Goal: Information Seeking & Learning: Check status

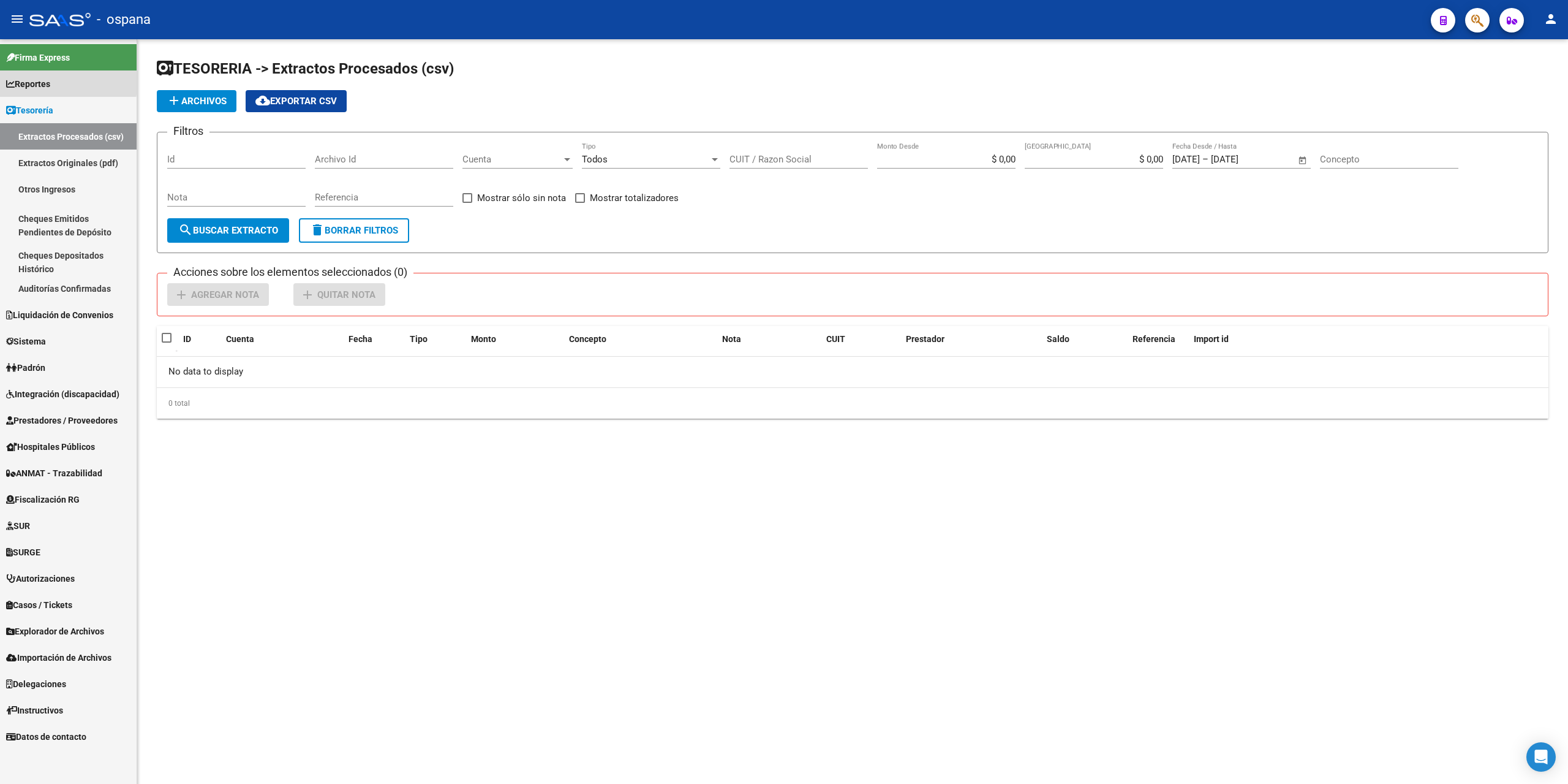
click at [25, 83] on span "Reportes" at bounding box center [28, 83] width 44 height 13
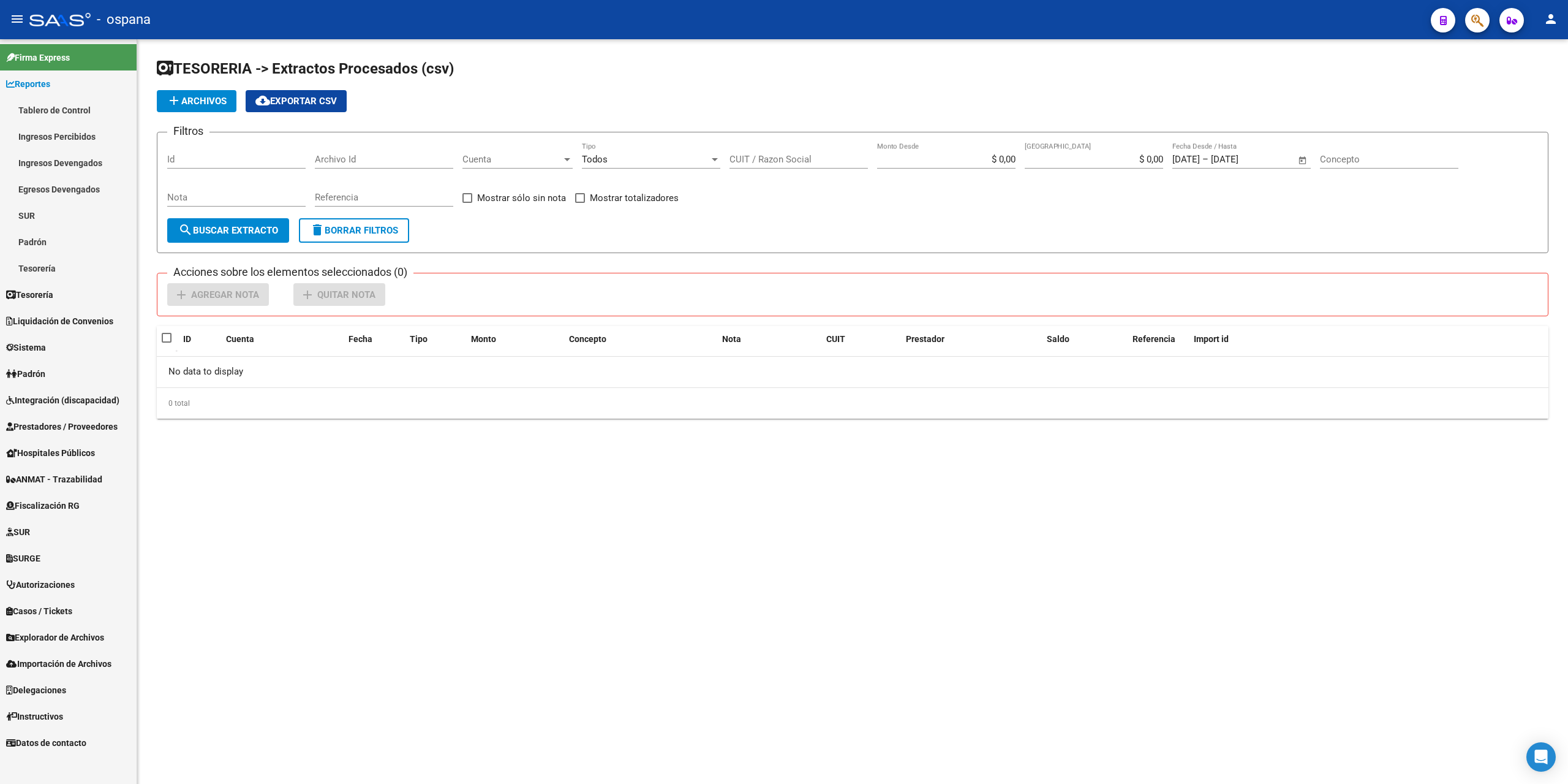
click at [58, 130] on link "Ingresos Percibidos" at bounding box center [68, 135] width 136 height 26
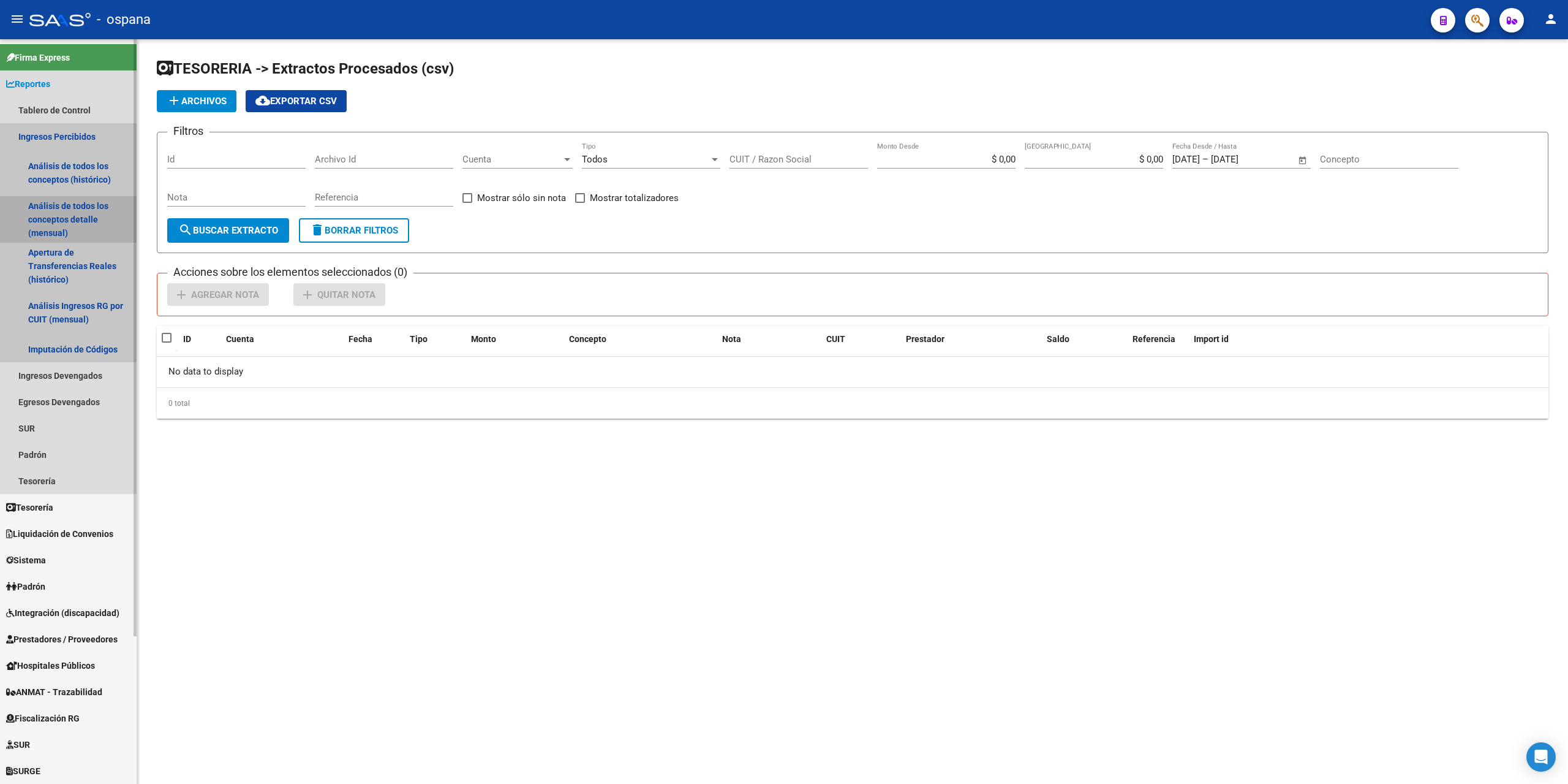
click at [82, 217] on link "Análisis de todos los conceptos detalle (mensual)" at bounding box center [68, 219] width 136 height 47
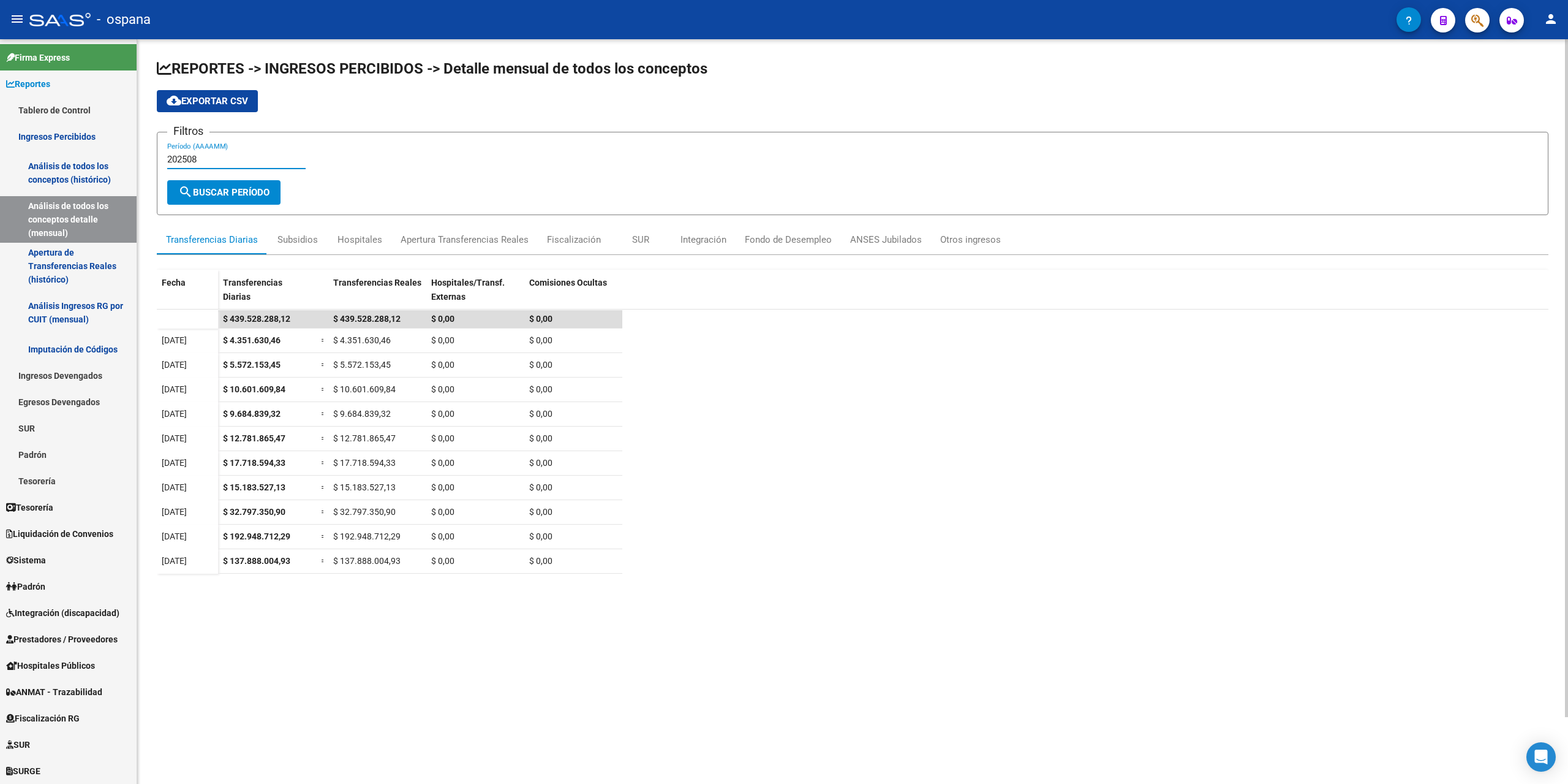
click at [207, 159] on input "202508" at bounding box center [236, 158] width 138 height 11
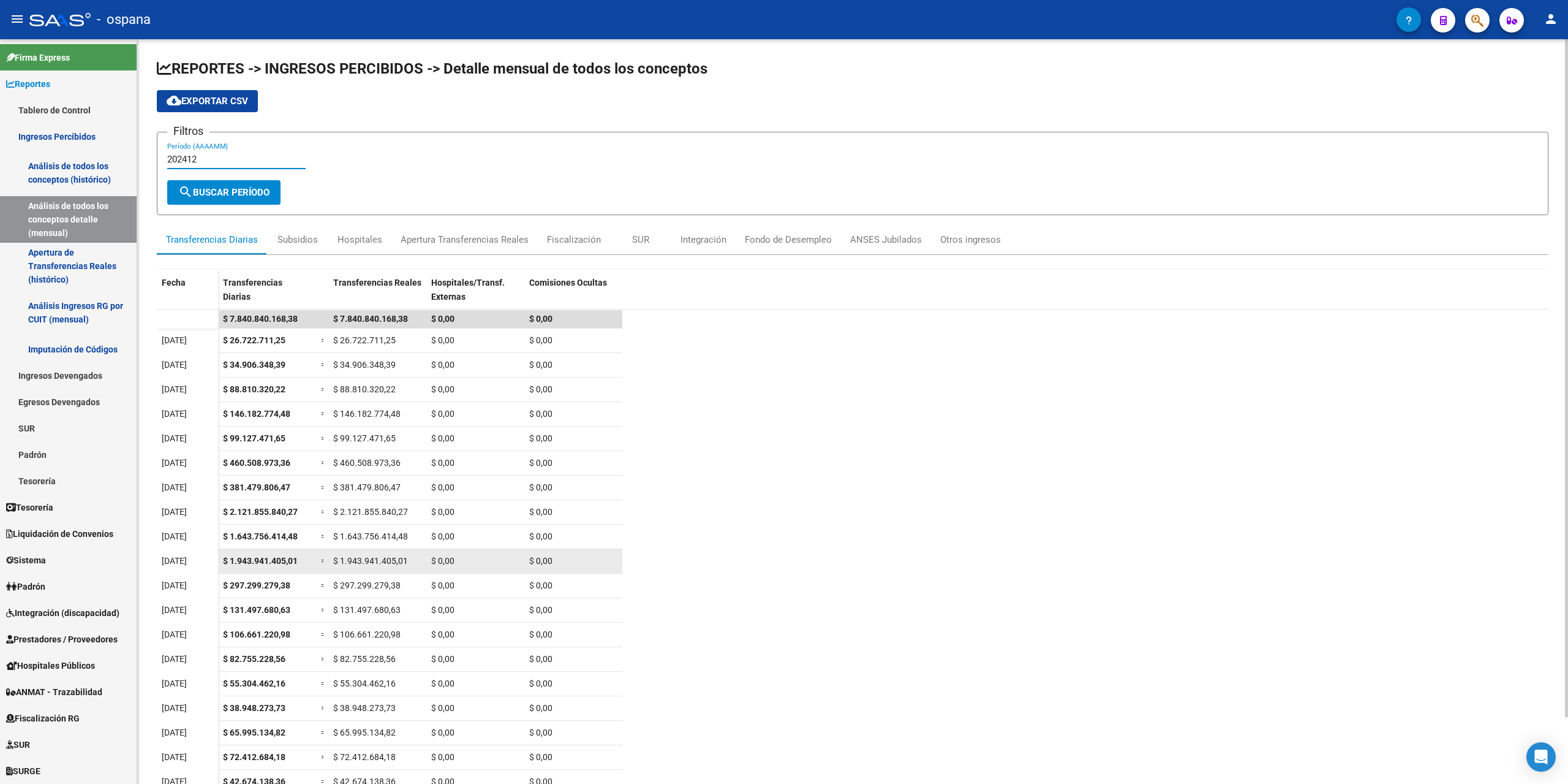
type input "202412"
drag, startPoint x: 256, startPoint y: 557, endPoint x: 294, endPoint y: 556, distance: 38.0
click at [294, 556] on span "$ 1.943.941.405,01" at bounding box center [260, 560] width 75 height 10
